Goal: Navigation & Orientation: Find specific page/section

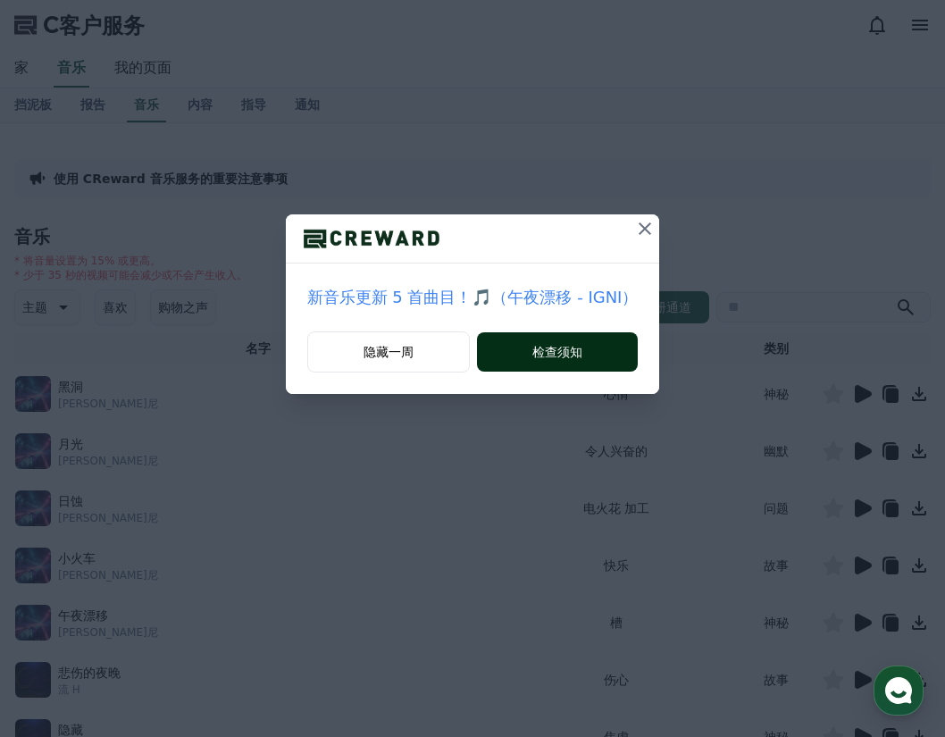
click at [557, 357] on font "检查须知" at bounding box center [557, 352] width 50 height 18
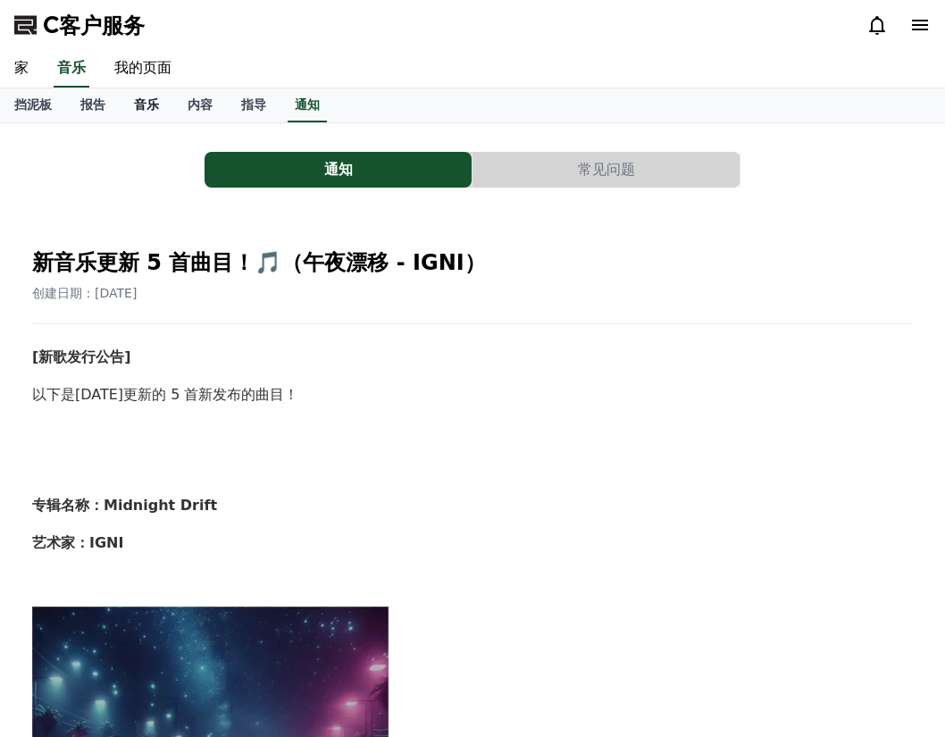
click at [137, 102] on font "音乐" at bounding box center [146, 104] width 25 height 14
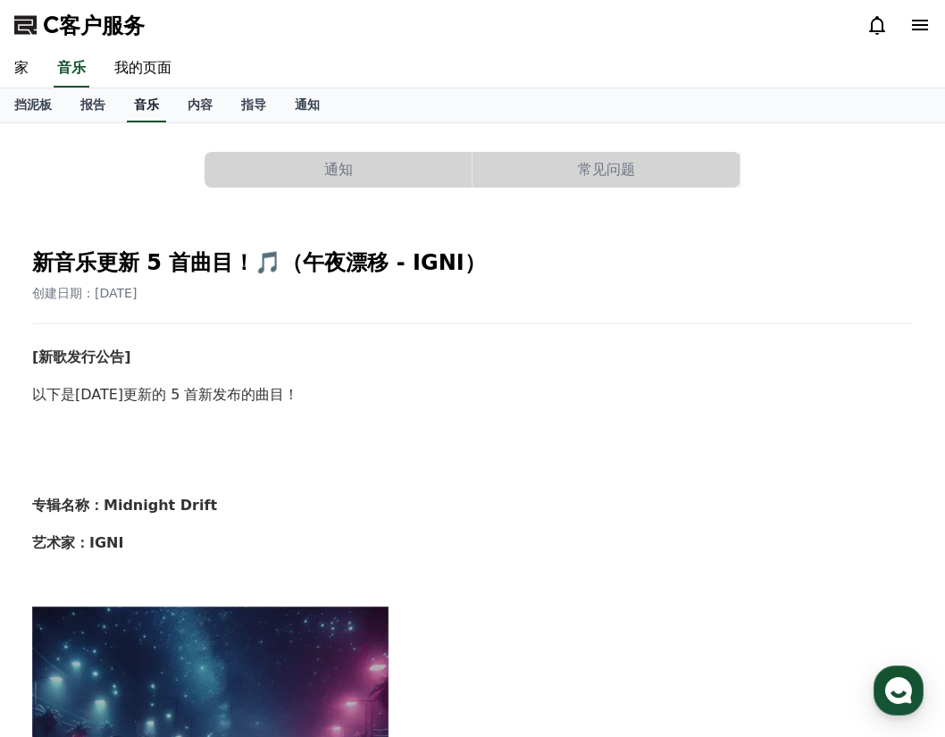
click at [148, 111] on font "音乐" at bounding box center [146, 104] width 25 height 14
click at [136, 71] on link "我的页面" at bounding box center [143, 69] width 86 height 38
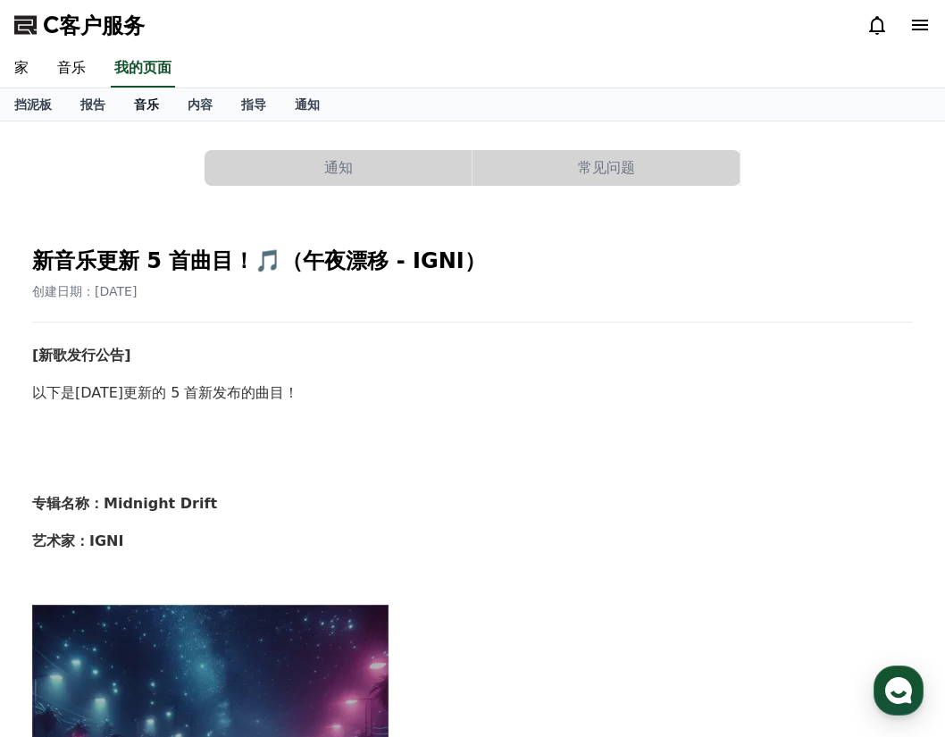
click at [146, 105] on font "音乐" at bounding box center [146, 104] width 25 height 14
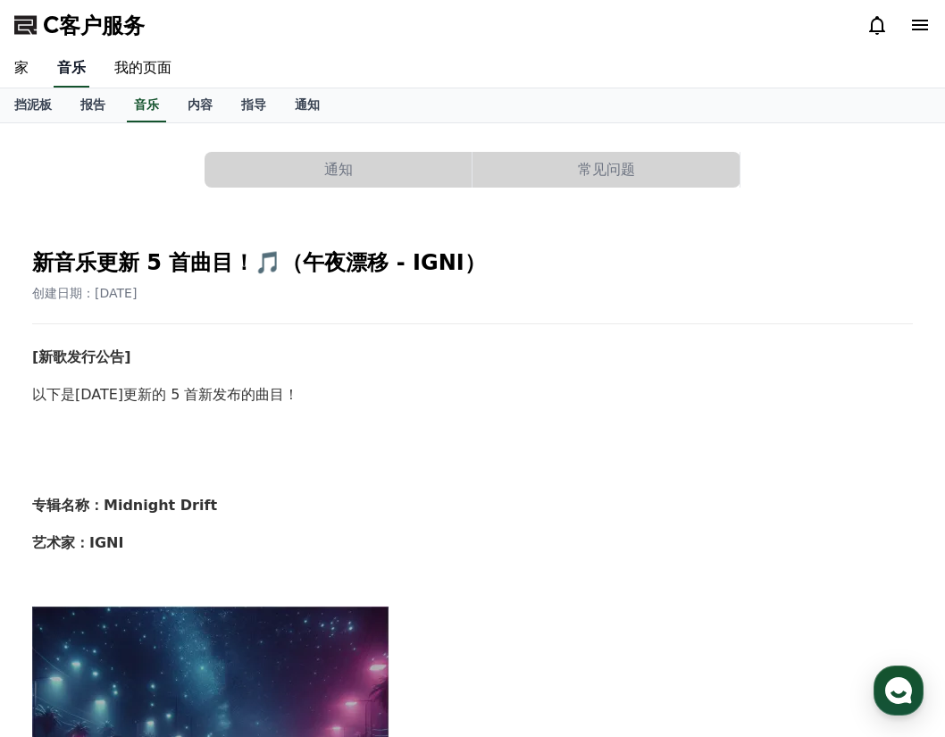
click at [63, 66] on link "音乐" at bounding box center [72, 69] width 36 height 38
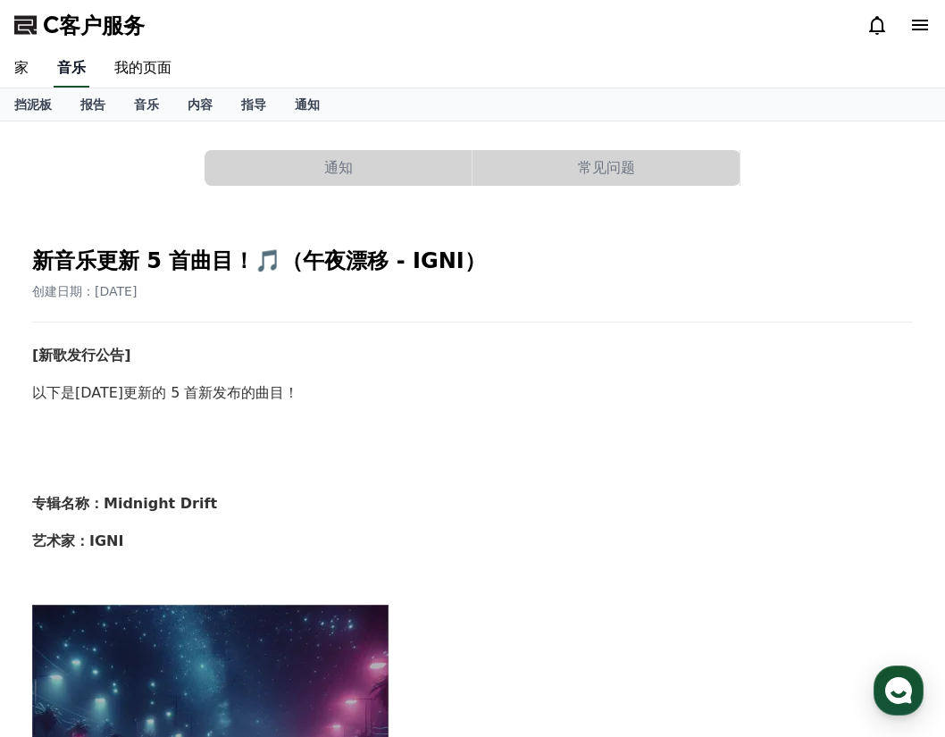
click at [72, 70] on link "音乐" at bounding box center [72, 69] width 36 height 38
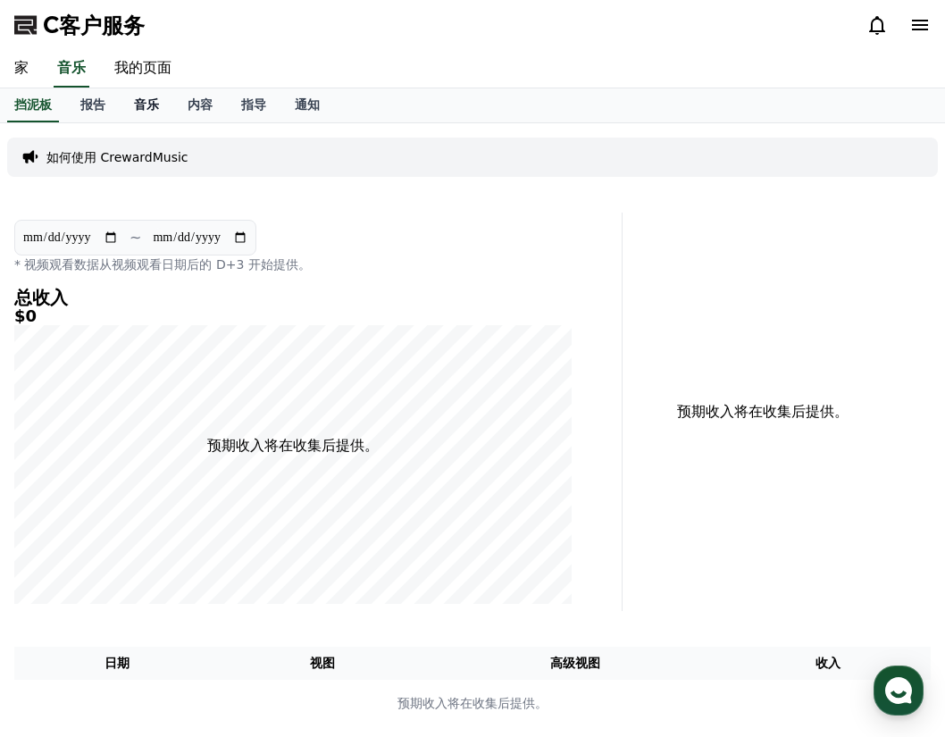
click at [139, 105] on font "音乐" at bounding box center [146, 104] width 25 height 14
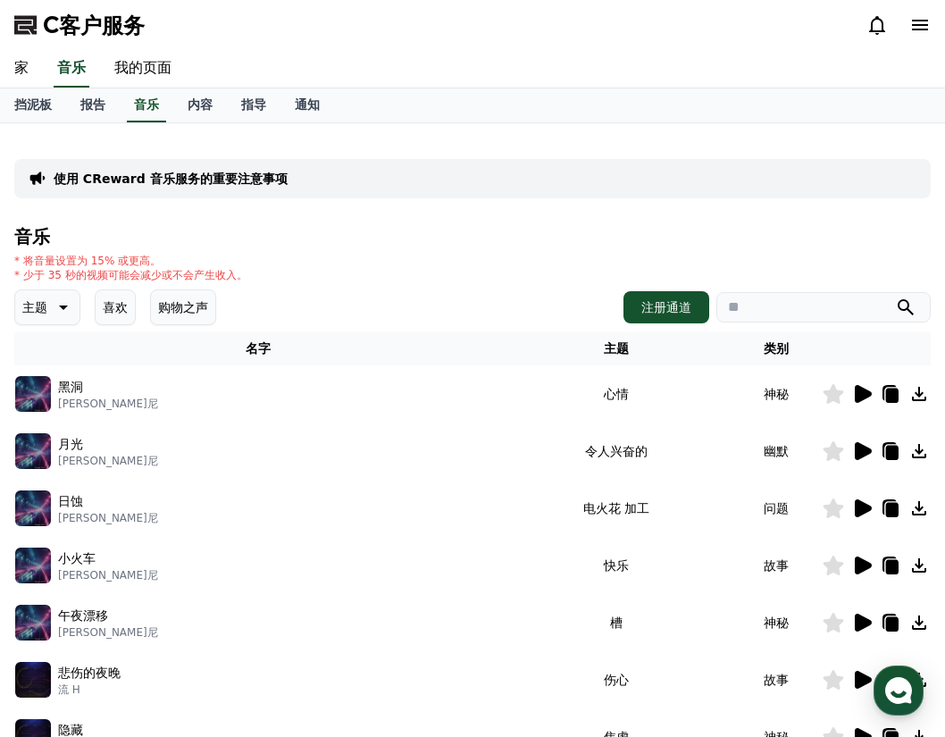
click at [864, 398] on icon at bounding box center [863, 394] width 17 height 18
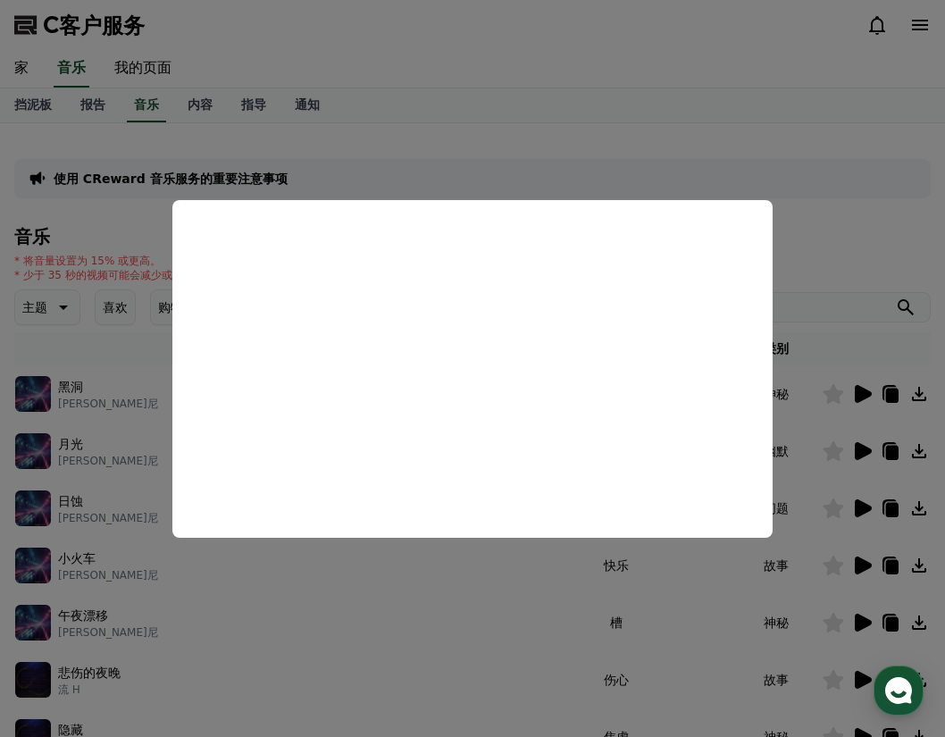
click at [821, 260] on button "关闭模态" at bounding box center [472, 368] width 945 height 737
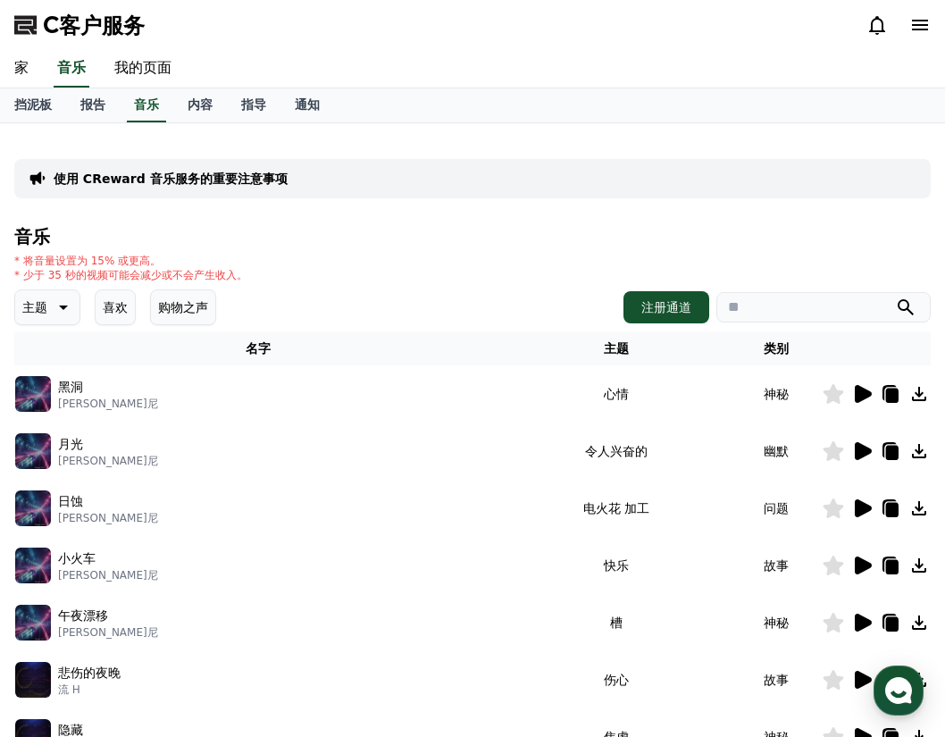
click at [870, 454] on icon at bounding box center [861, 450] width 21 height 21
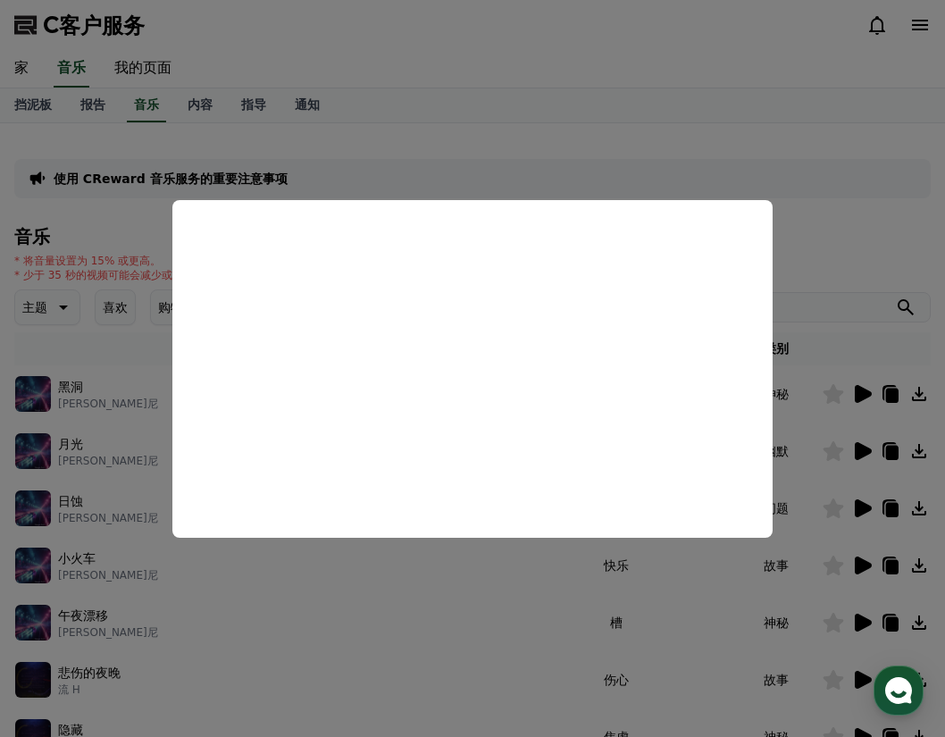
click at [834, 276] on button "关闭模态" at bounding box center [472, 368] width 945 height 737
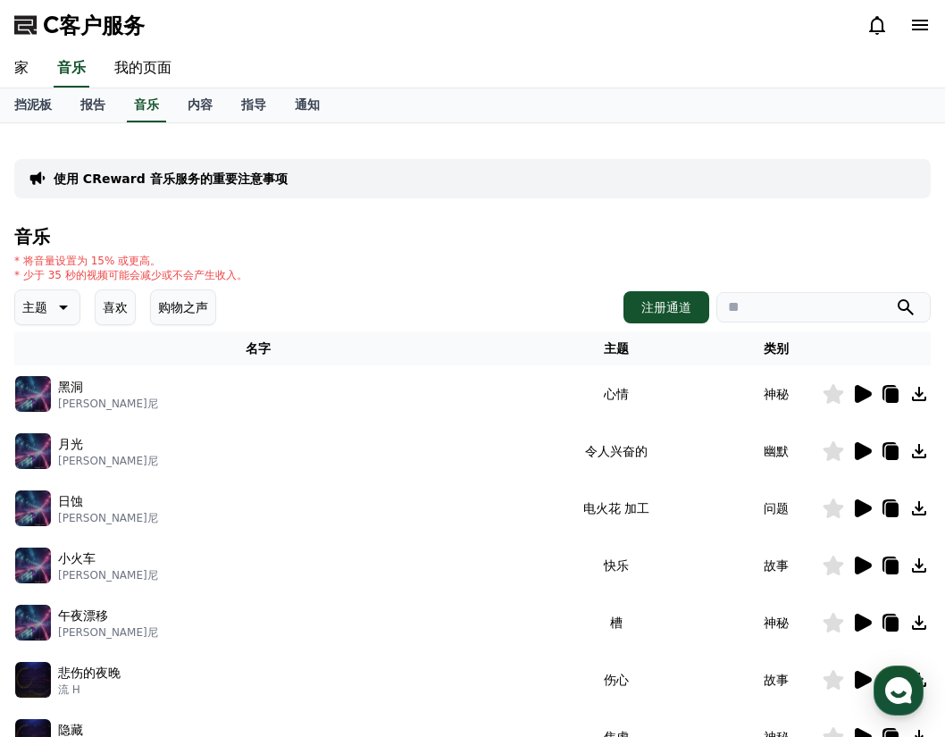
click at [858, 508] on icon at bounding box center [863, 508] width 17 height 18
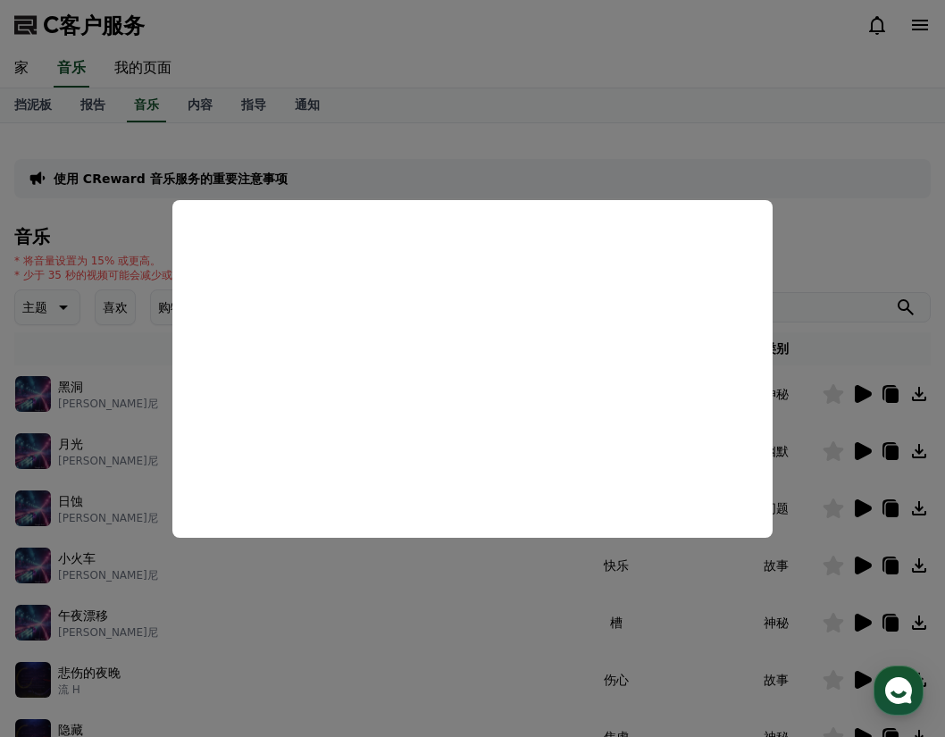
click at [825, 274] on button "关闭模态" at bounding box center [472, 368] width 945 height 737
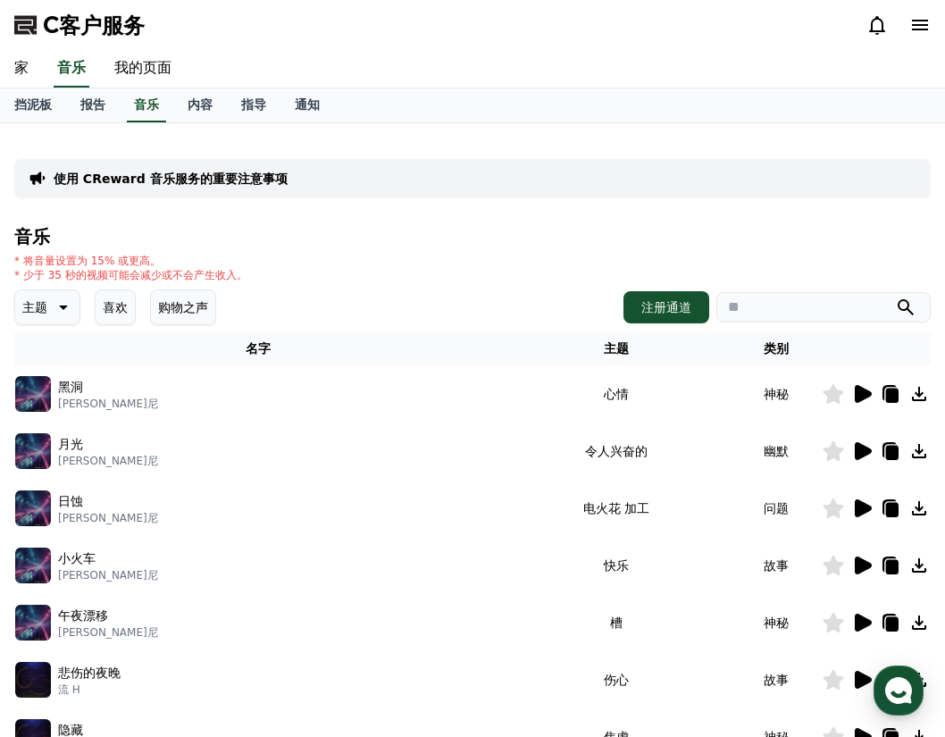
click at [895, 448] on icon at bounding box center [892, 453] width 13 height 14
click at [141, 73] on link "我的页面" at bounding box center [143, 69] width 86 height 38
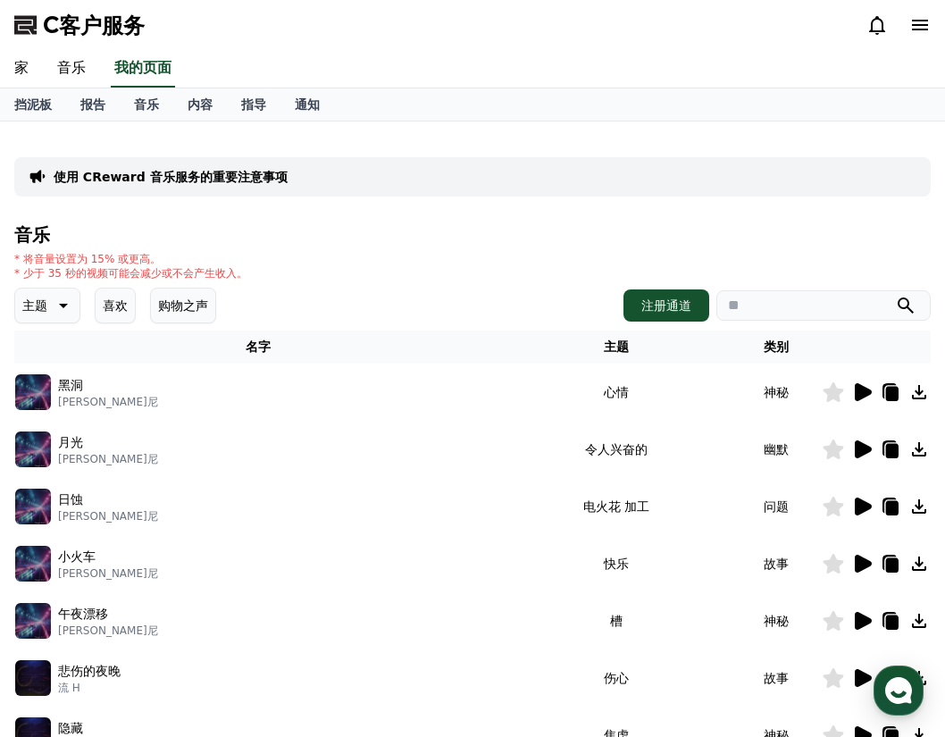
select select "**********"
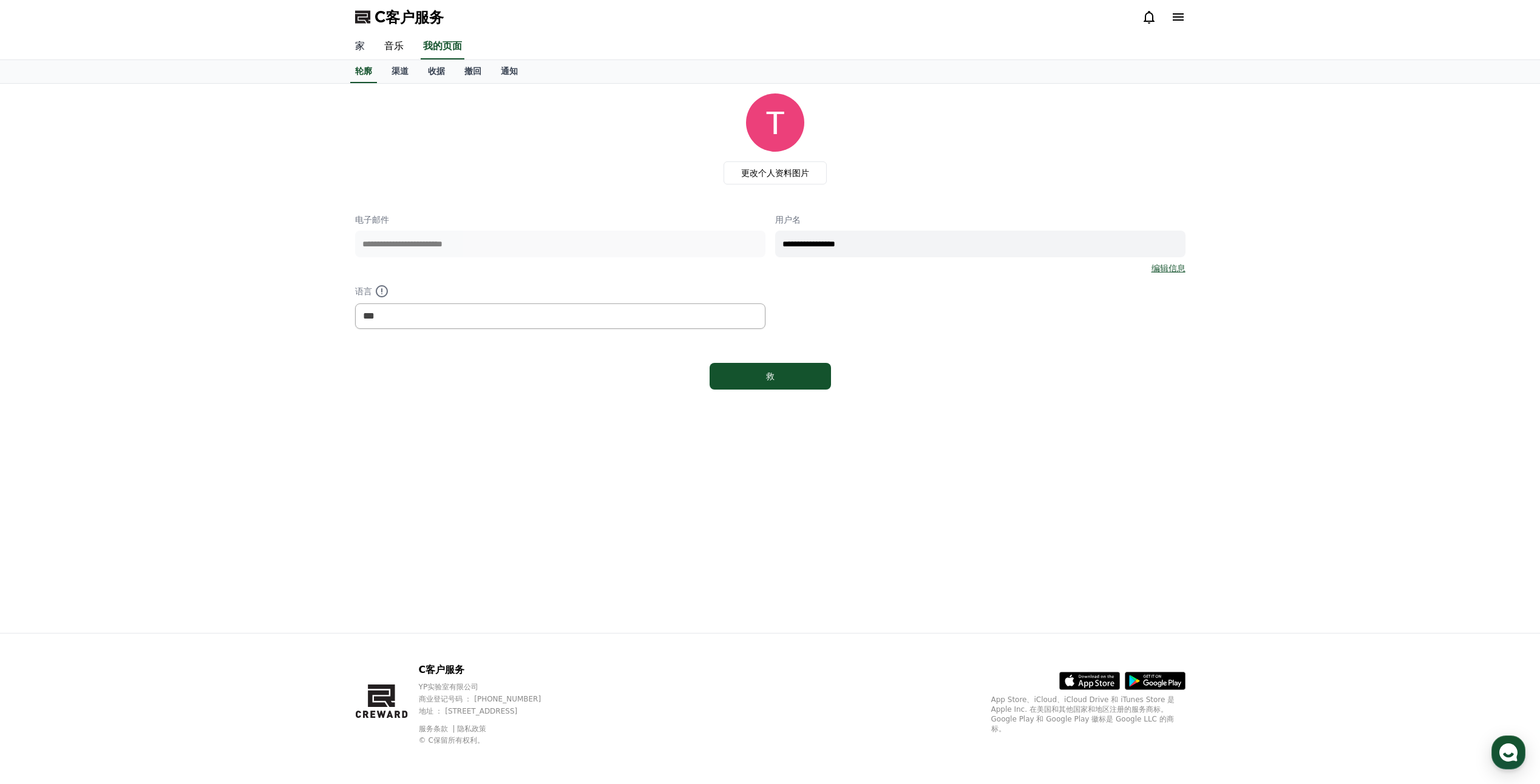
click at [365, 47] on link "家" at bounding box center [360, 47] width 29 height 26
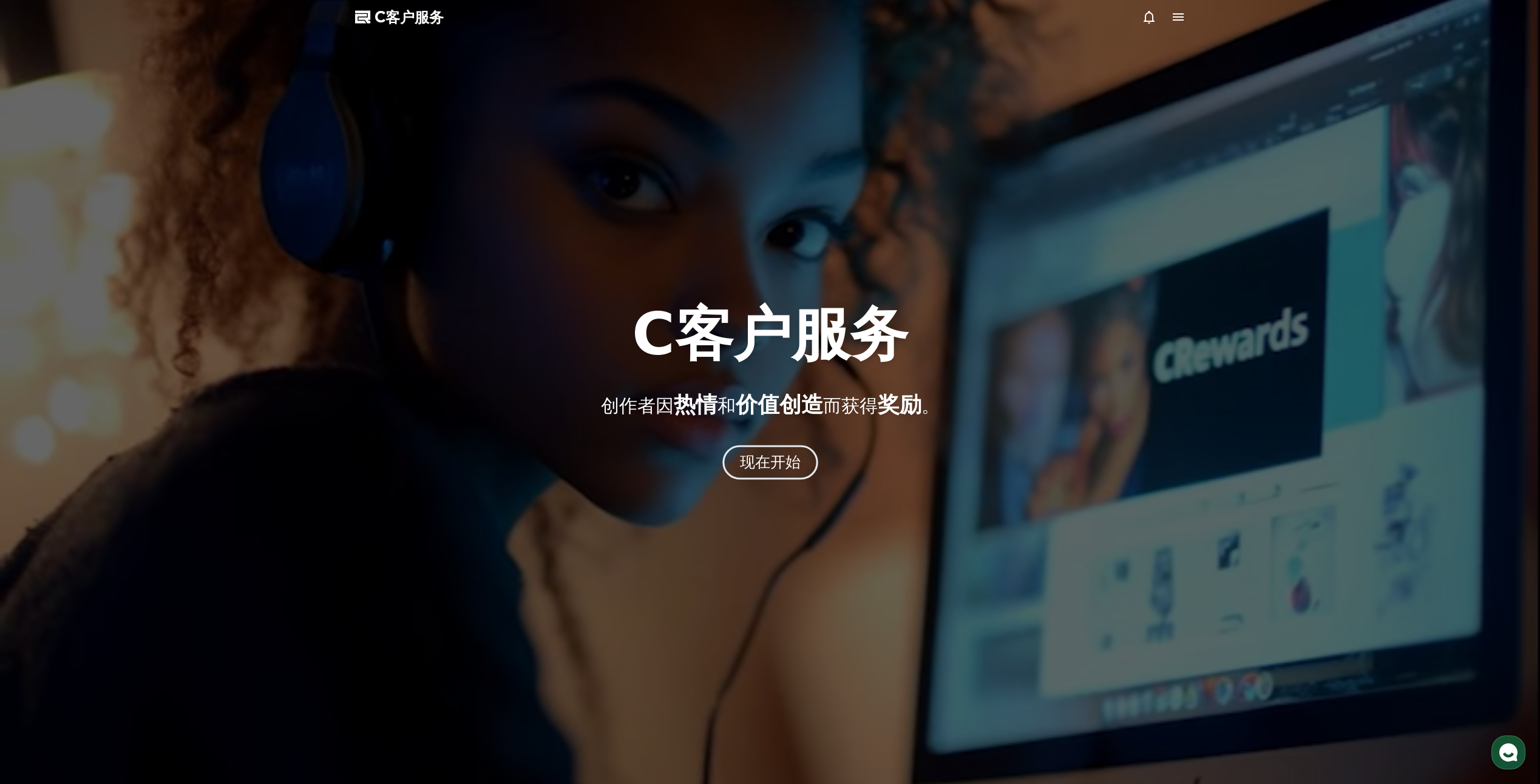
click at [642, 467] on font "现在开始" at bounding box center [770, 462] width 61 height 18
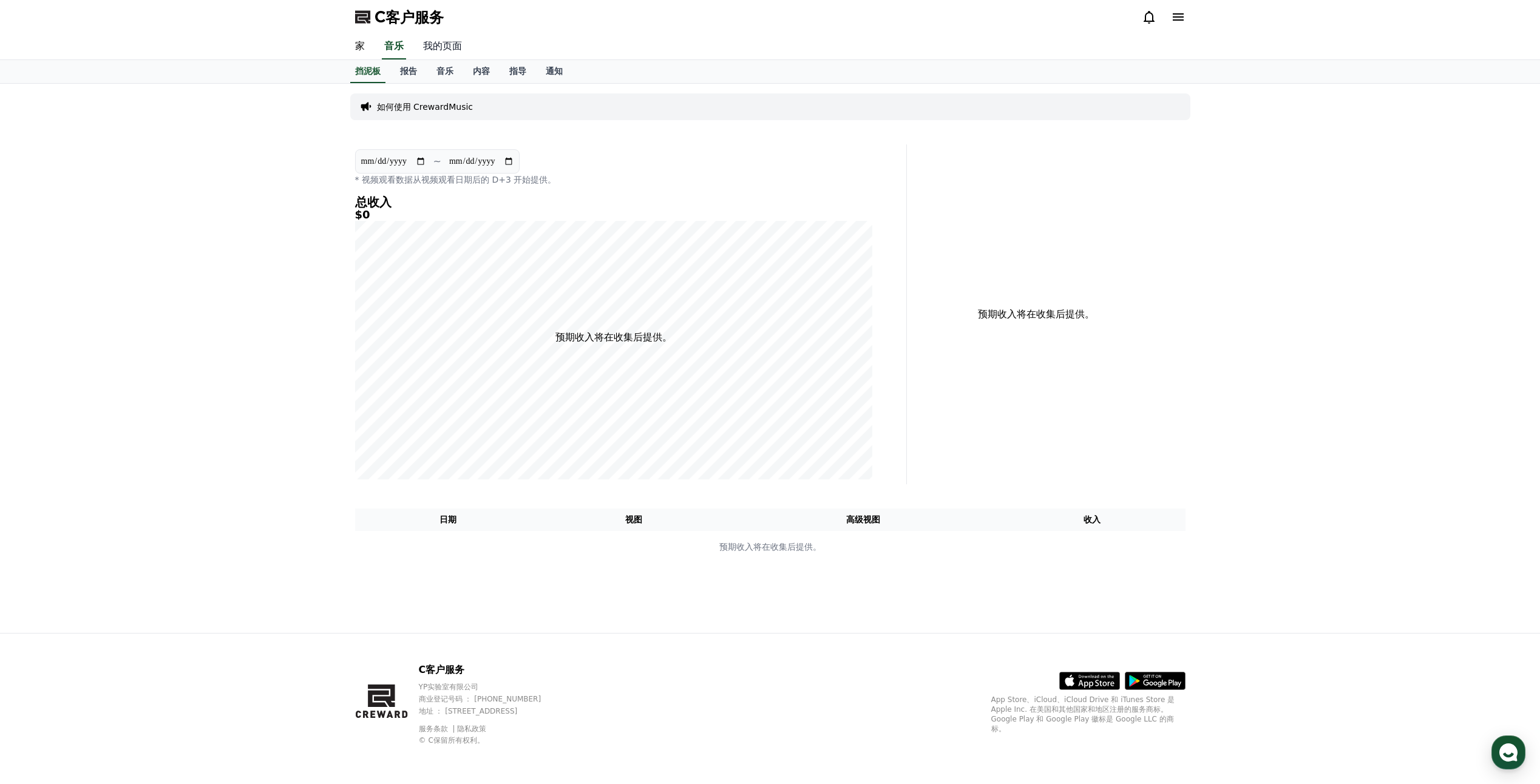
click at [448, 54] on link "我的页面" at bounding box center [442, 47] width 58 height 26
select select "**********"
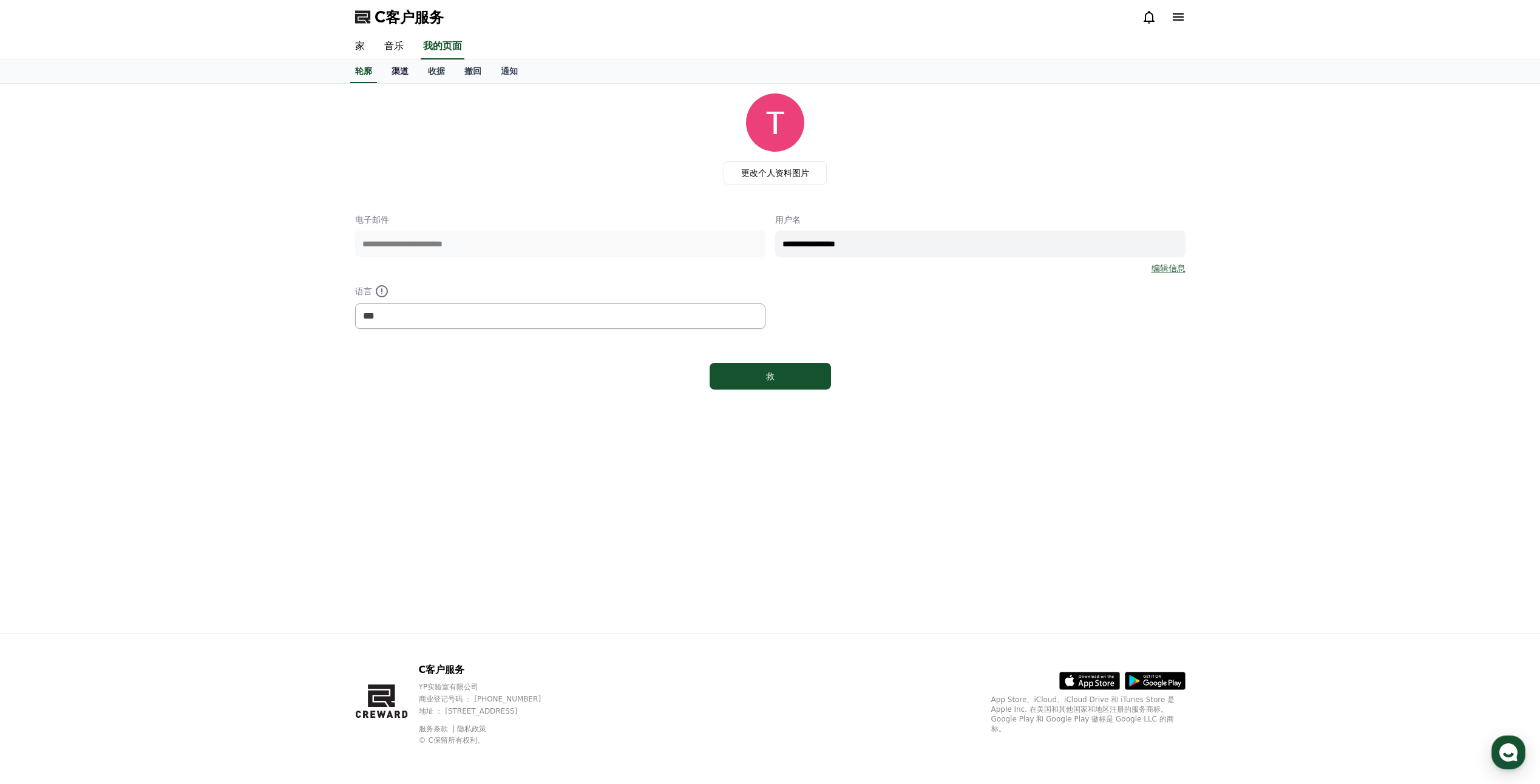
click at [395, 75] on font "渠道" at bounding box center [400, 71] width 17 height 10
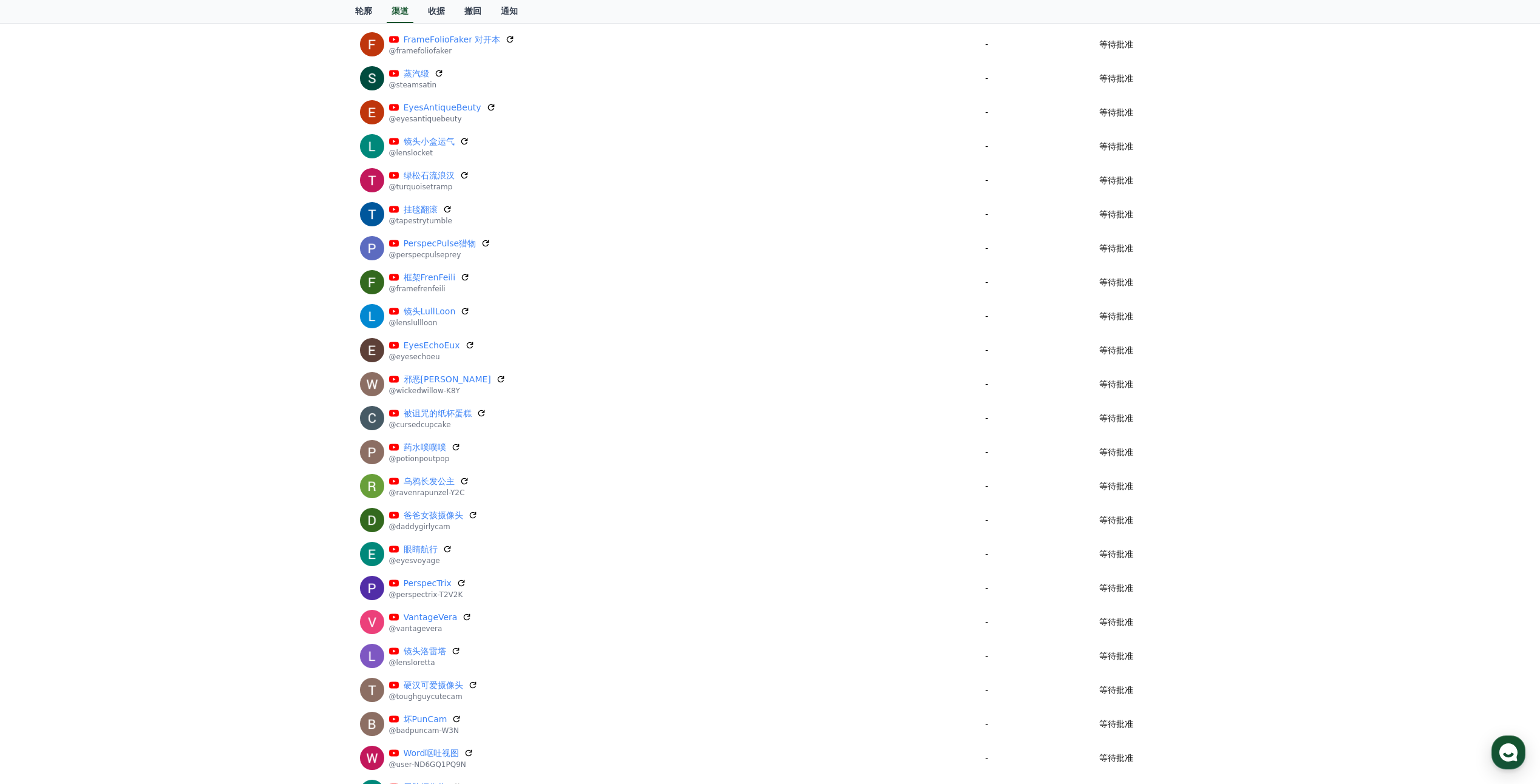
scroll to position [470, 0]
click at [642, 500] on div "button" at bounding box center [1509, 753] width 34 height 34
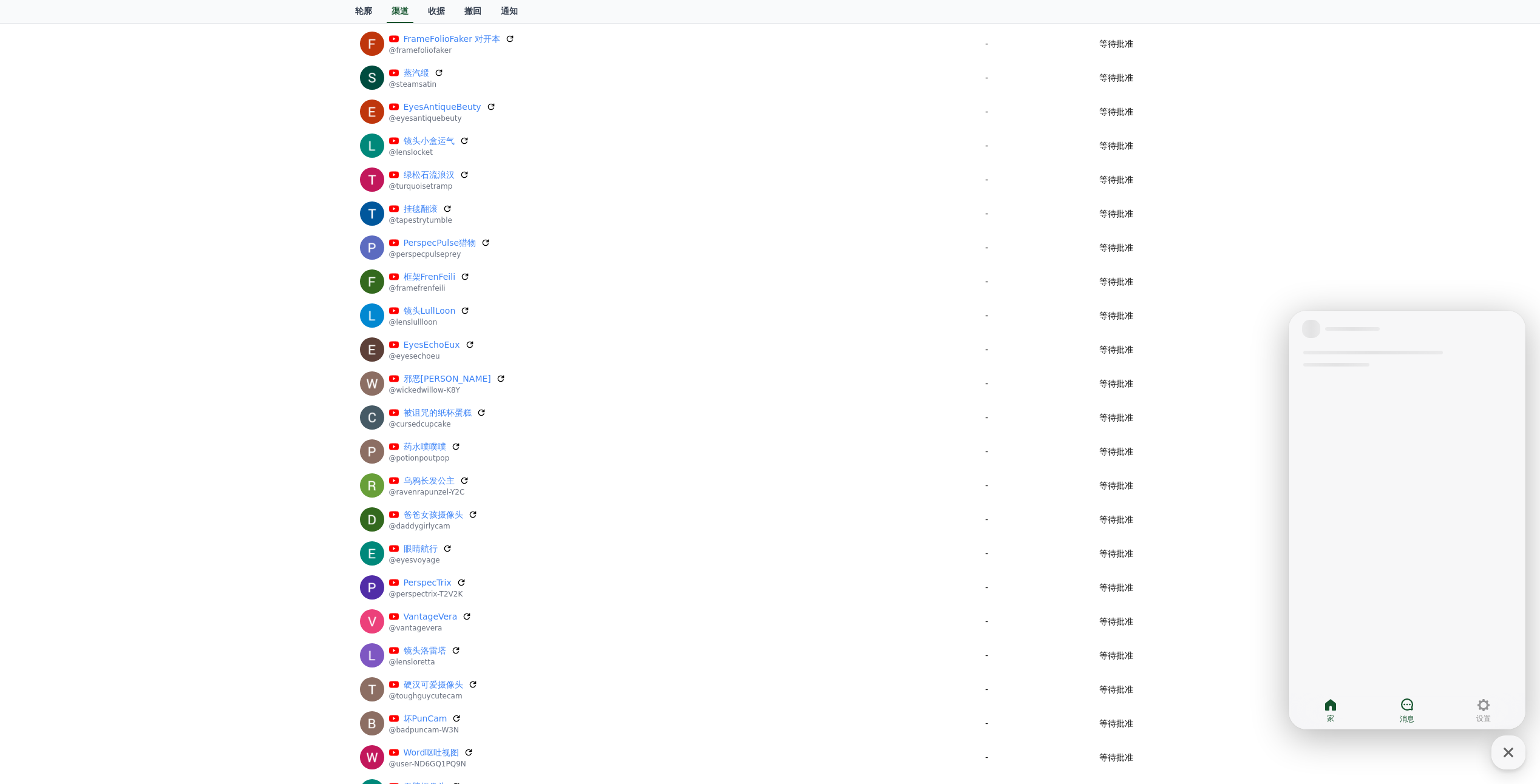
click at [642, 500] on icon at bounding box center [1407, 705] width 12 height 12
click at [642, 500] on icon at bounding box center [1483, 705] width 14 height 14
click at [642, 500] on link "家" at bounding box center [1331, 711] width 77 height 31
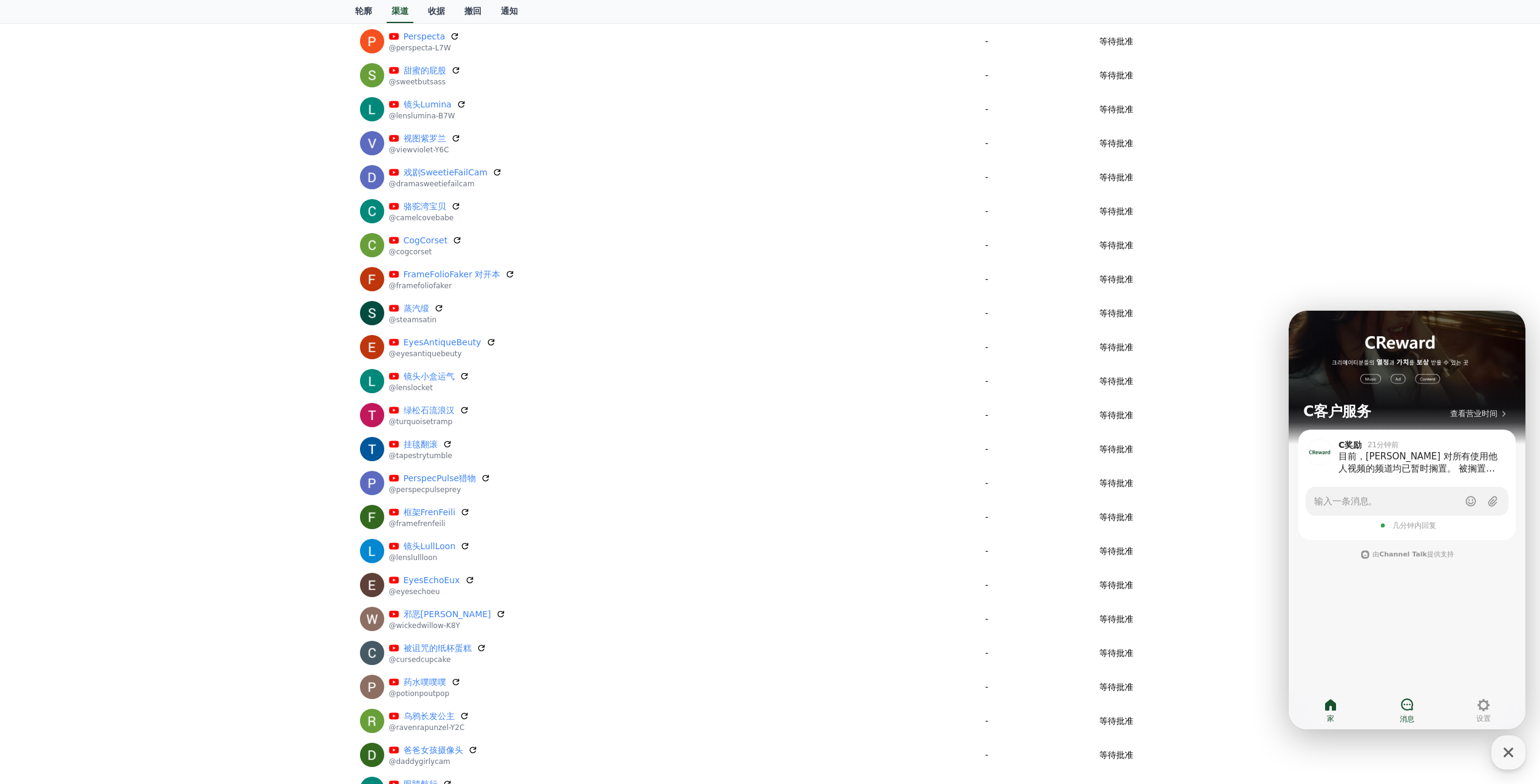
scroll to position [235, 0]
click at [642, 500] on span "输入一条消息。" at bounding box center [1346, 501] width 63 height 12
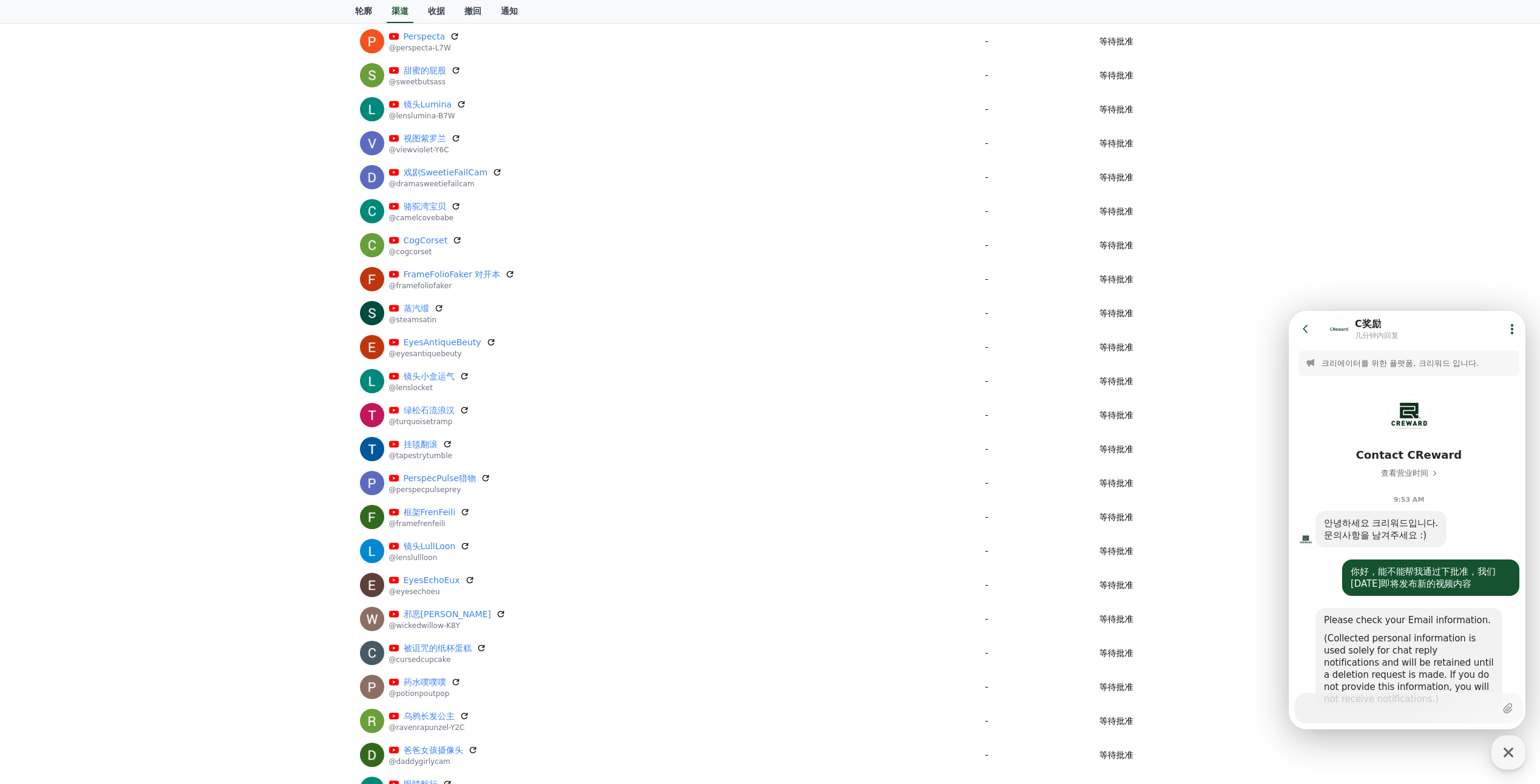
scroll to position [497, 0]
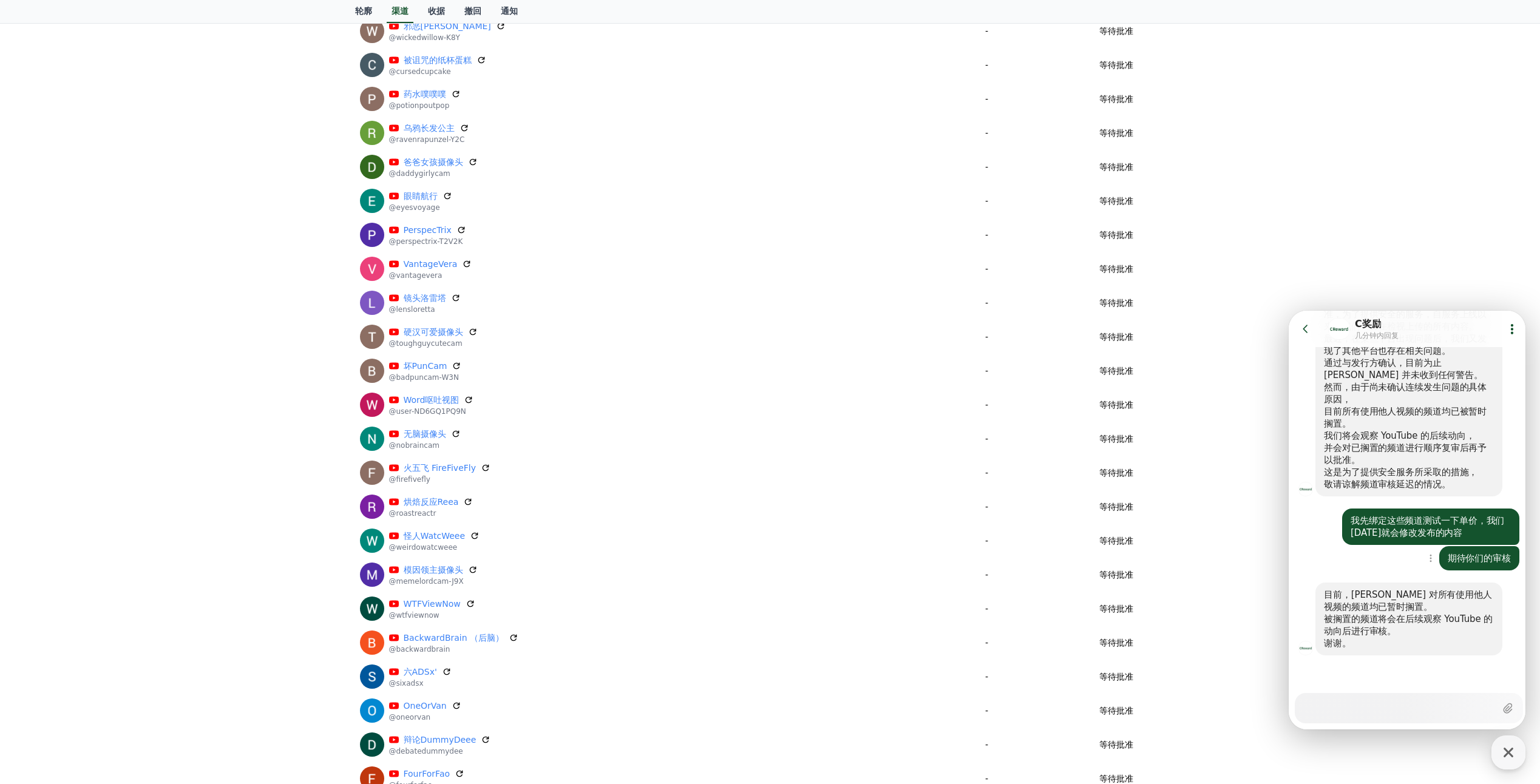
click at [642, 500] on div "显示上下文菜单 期待你们的审核" at bounding box center [1409, 558] width 241 height 24
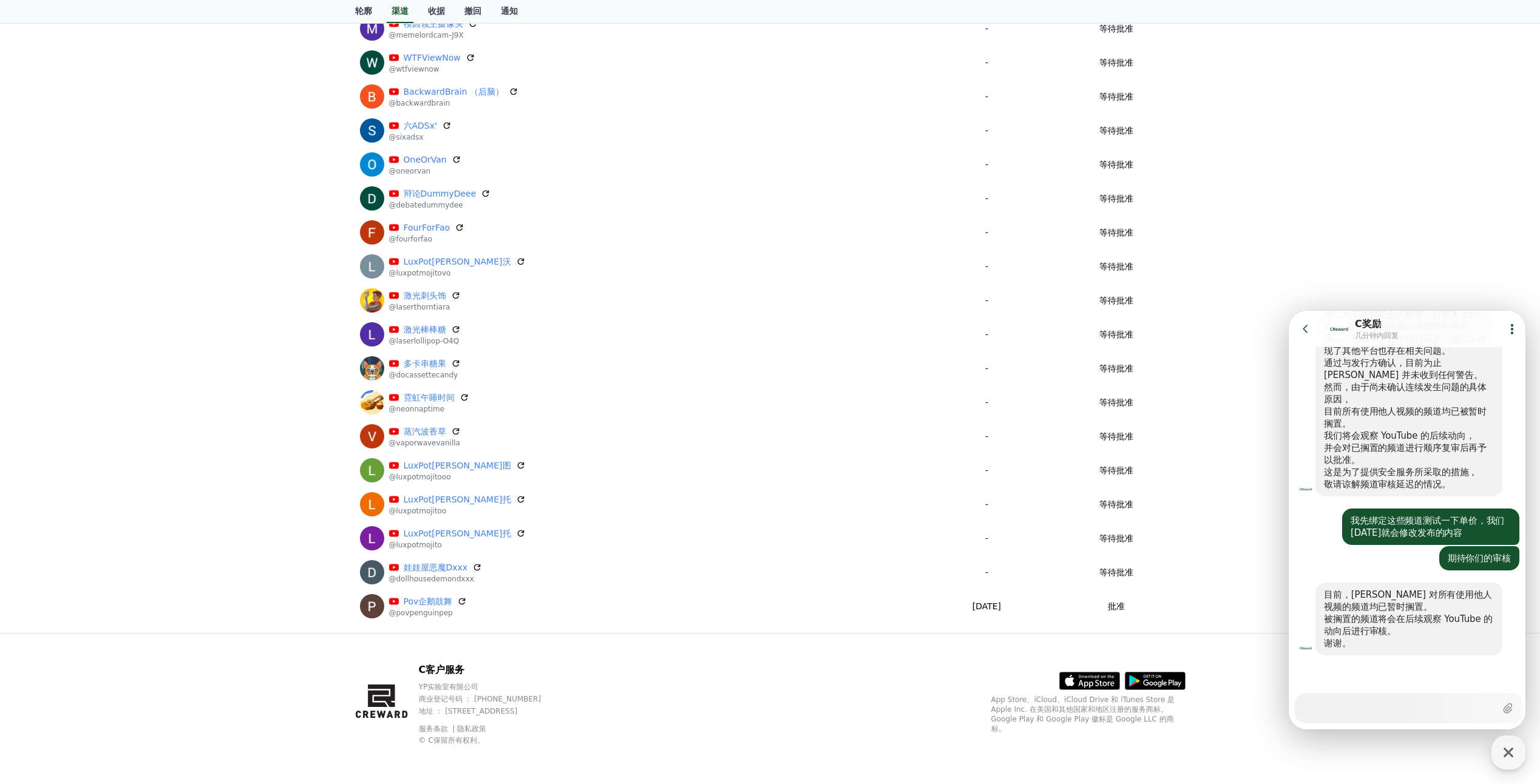
click at [642, 500] on icon "button" at bounding box center [1508, 752] width 22 height 22
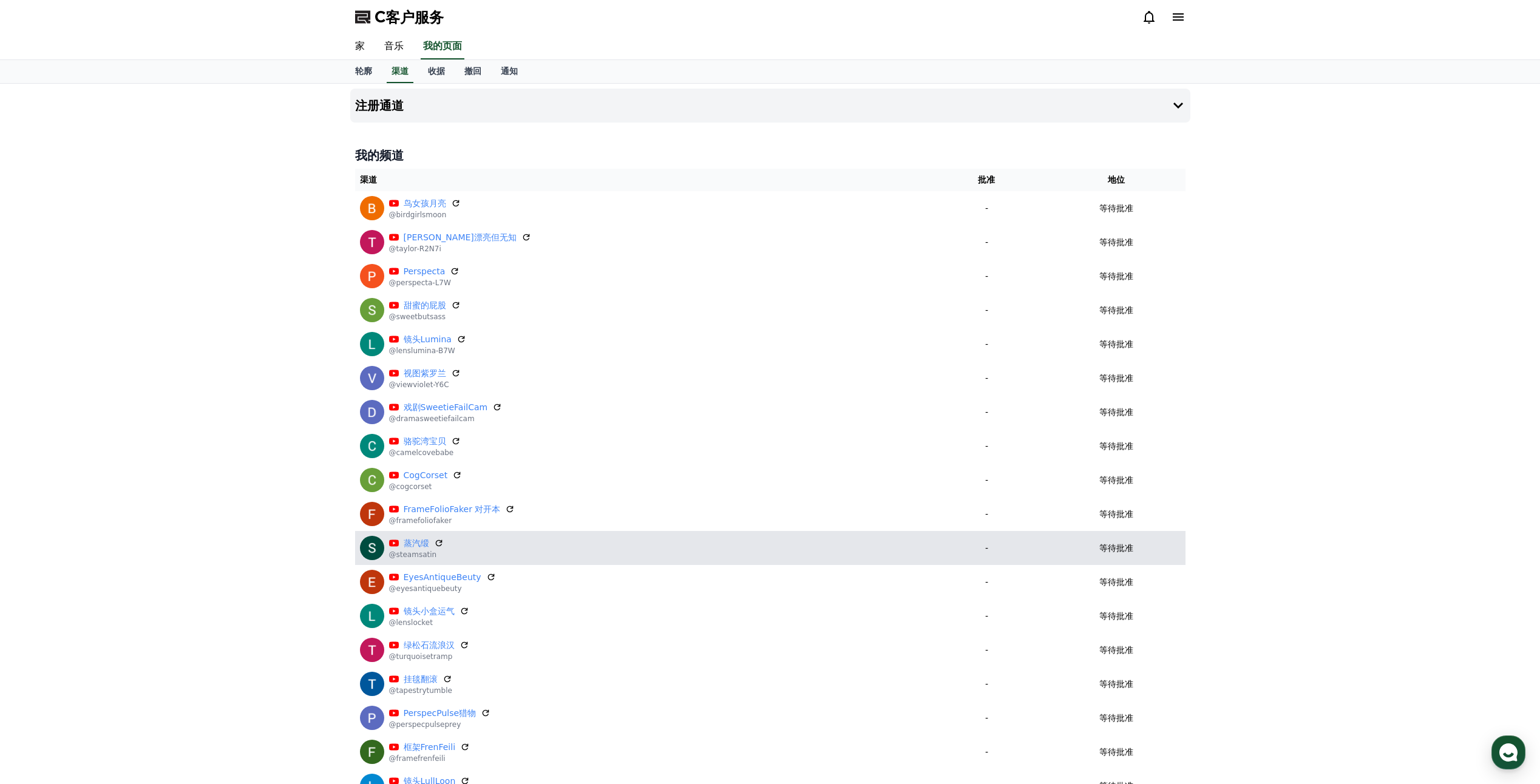
scroll to position [0, 0]
